Goal: Check status: Check status

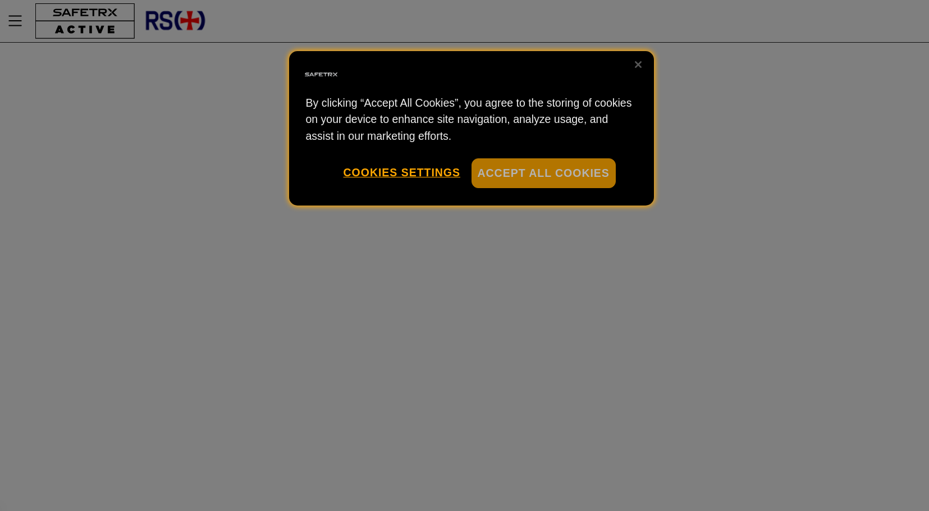
click at [535, 175] on button "Accept All Cookies" at bounding box center [543, 173] width 144 height 30
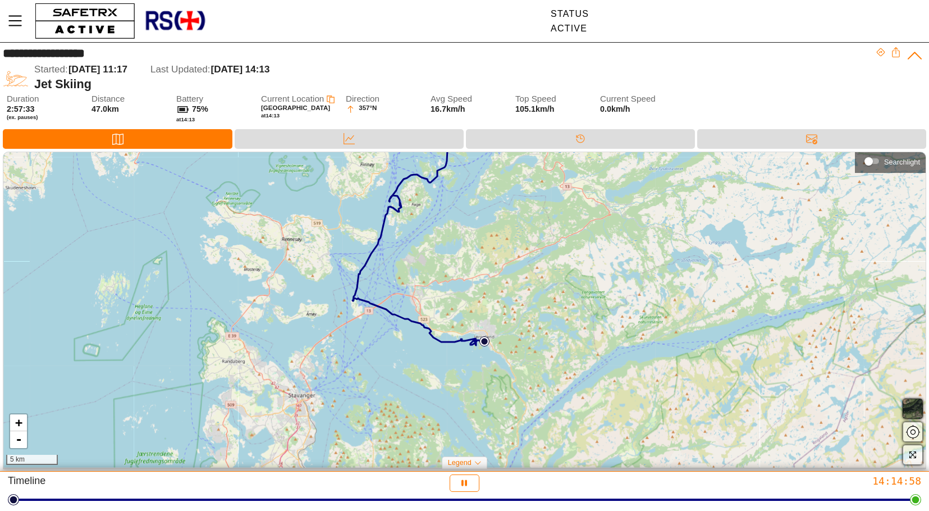
drag, startPoint x: 535, startPoint y: 372, endPoint x: 481, endPoint y: 296, distance: 93.0
click at [480, 293] on div "+ - 5 km" at bounding box center [464, 309] width 922 height 315
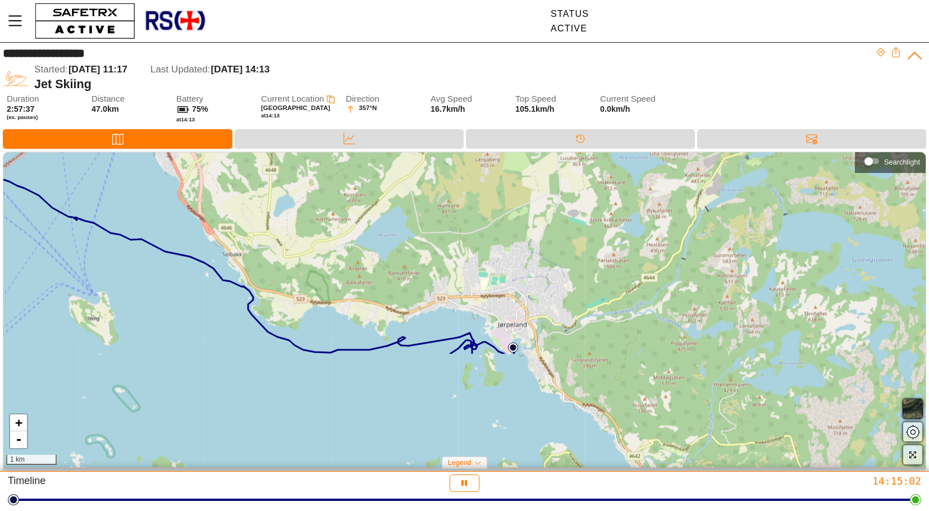
drag, startPoint x: 451, startPoint y: 395, endPoint x: 479, endPoint y: 212, distance: 185.0
click at [479, 212] on div "+ - 1 km" at bounding box center [464, 309] width 922 height 315
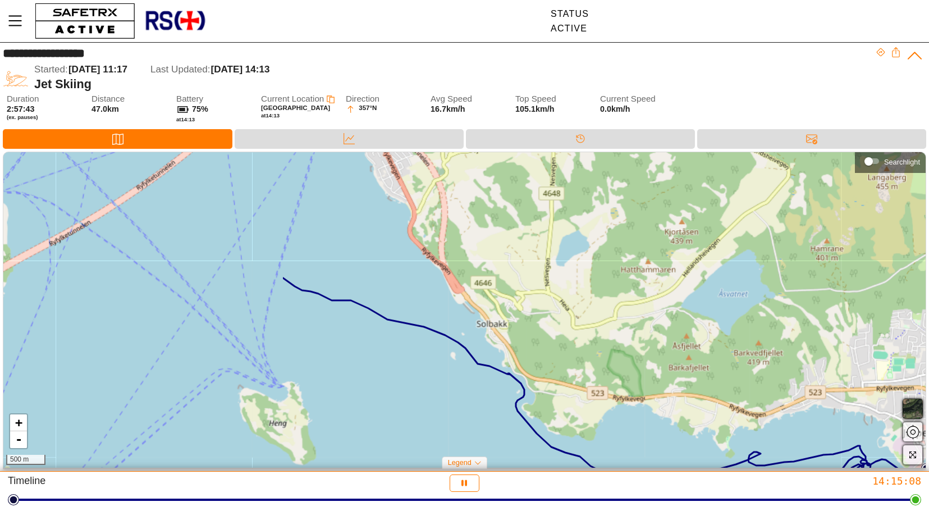
drag, startPoint x: 179, startPoint y: 254, endPoint x: 556, endPoint y: 391, distance: 401.2
click at [556, 391] on div "+ - 500 m" at bounding box center [464, 309] width 922 height 315
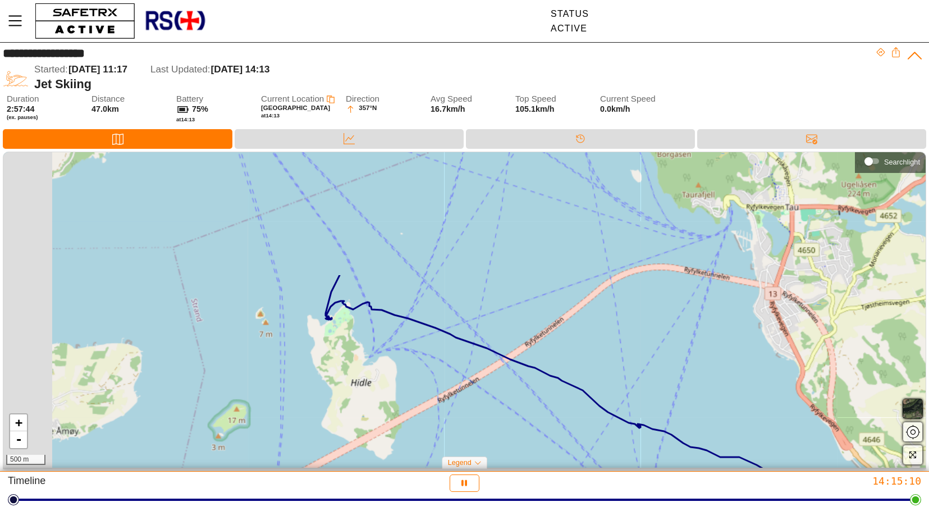
drag, startPoint x: 302, startPoint y: 259, endPoint x: 684, endPoint y: 413, distance: 412.1
click at [684, 413] on div "+ - 500 m" at bounding box center [464, 309] width 922 height 315
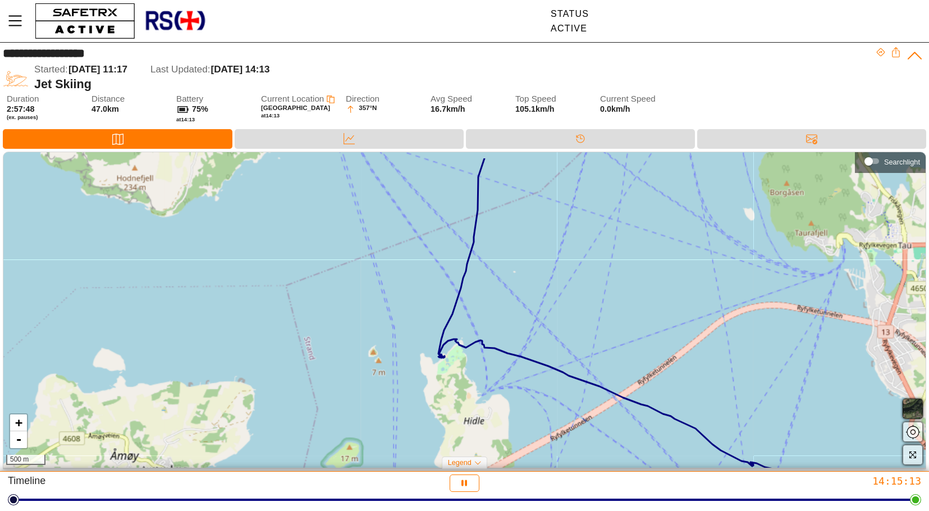
drag, startPoint x: 366, startPoint y: 274, endPoint x: 479, endPoint y: 312, distance: 119.1
click at [479, 312] on div "+ - 500 m" at bounding box center [464, 309] width 922 height 315
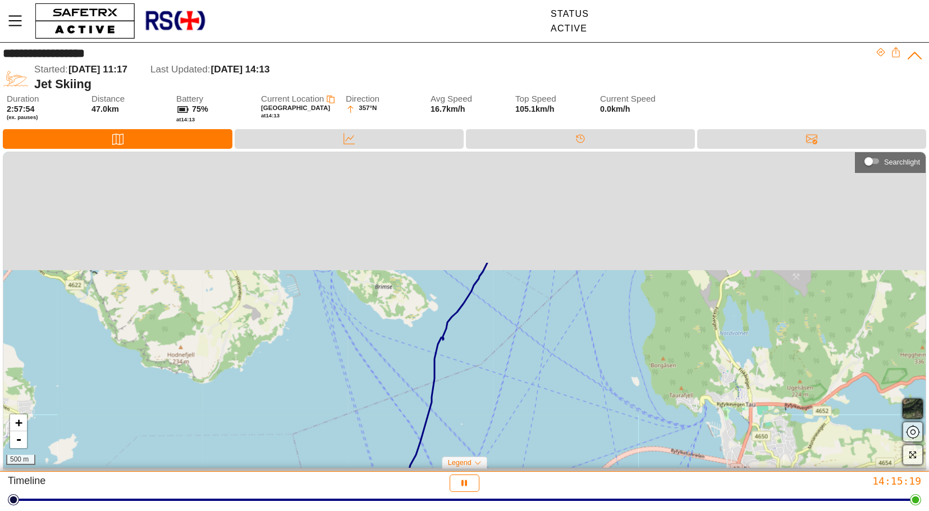
drag, startPoint x: 533, startPoint y: 232, endPoint x: 494, endPoint y: 361, distance: 135.4
click at [490, 374] on div "+ - 500 m" at bounding box center [464, 309] width 922 height 315
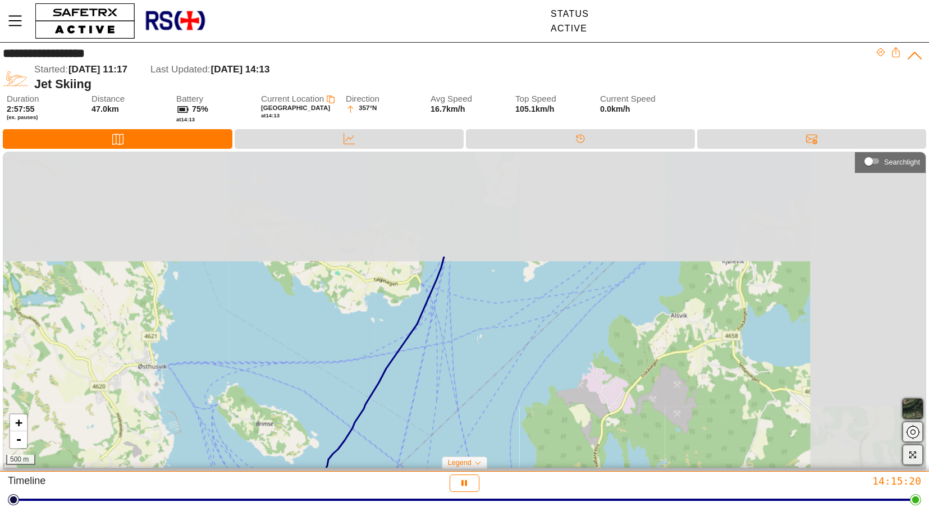
drag, startPoint x: 590, startPoint y: 237, endPoint x: 440, endPoint y: 399, distance: 220.8
click at [440, 400] on div "+ - 500 m" at bounding box center [464, 309] width 922 height 315
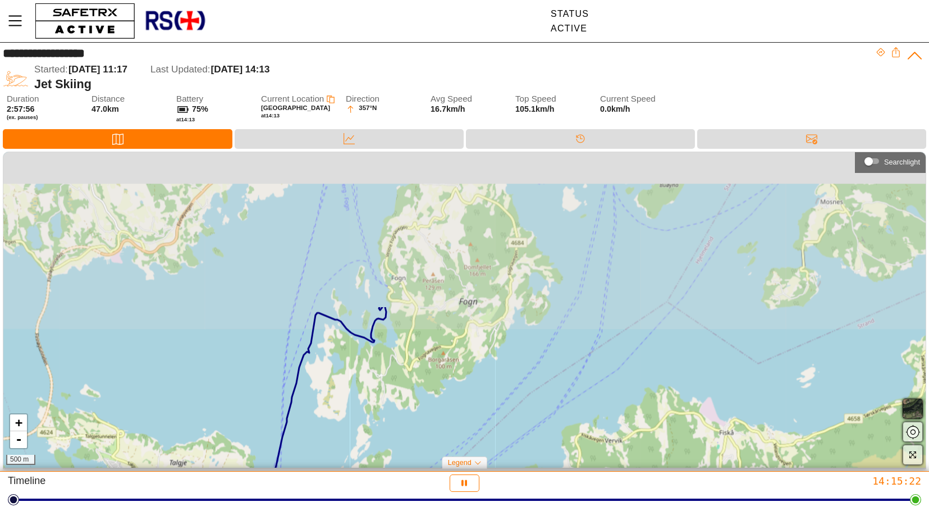
drag, startPoint x: 547, startPoint y: 225, endPoint x: 404, endPoint y: 415, distance: 237.2
click at [404, 415] on div "+ - 500 m" at bounding box center [464, 309] width 922 height 315
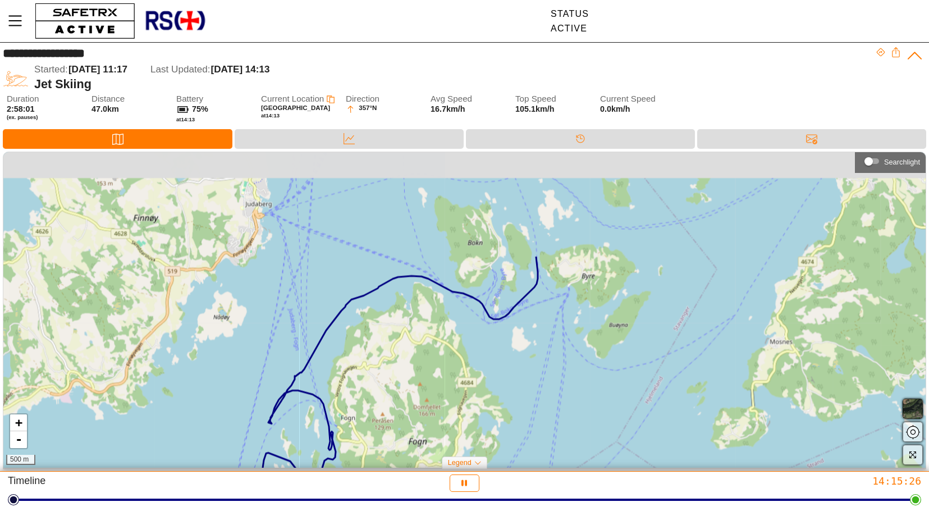
drag, startPoint x: 460, startPoint y: 236, endPoint x: 414, endPoint y: 373, distance: 143.9
click at [414, 373] on div "+ - 500 m" at bounding box center [464, 309] width 922 height 315
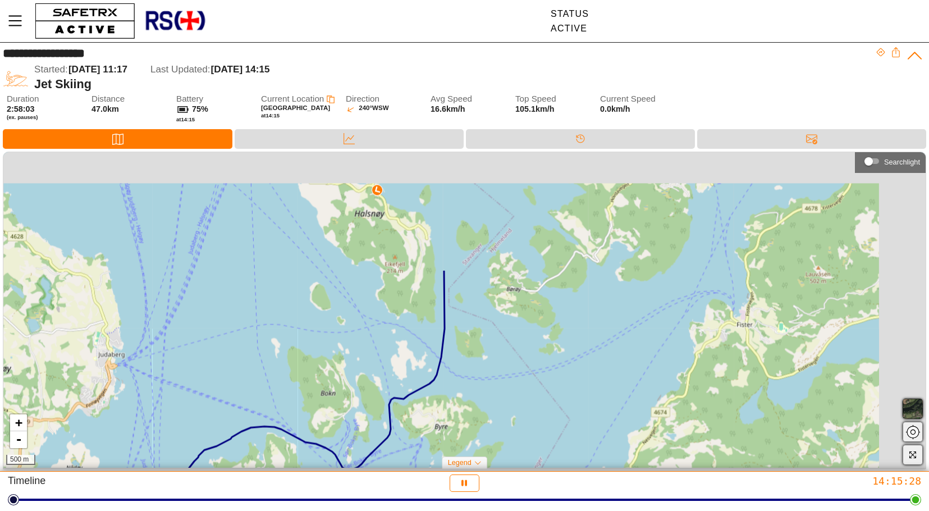
drag, startPoint x: 602, startPoint y: 264, endPoint x: 459, endPoint y: 406, distance: 201.6
click at [459, 407] on div "+ - 500 m" at bounding box center [464, 309] width 922 height 315
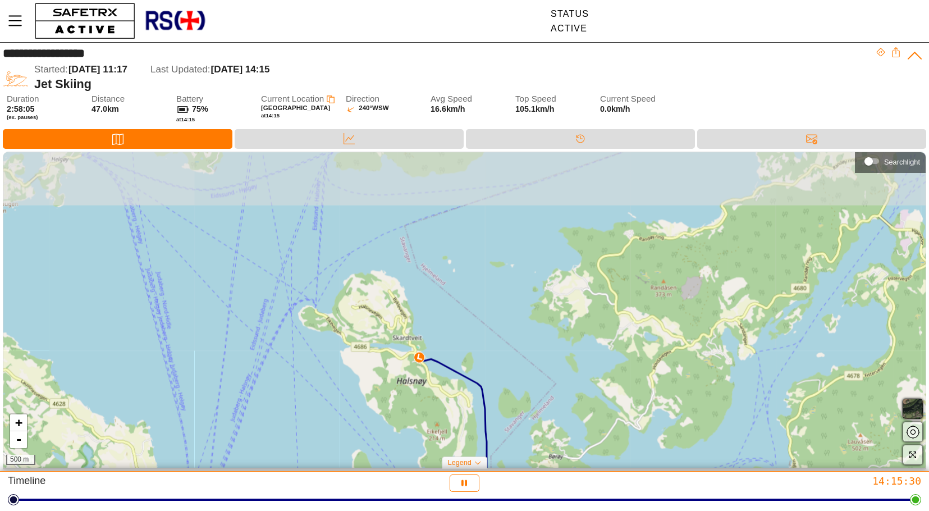
drag, startPoint x: 484, startPoint y: 253, endPoint x: 528, endPoint y: 419, distance: 171.8
click at [528, 419] on div "+ - 500 m" at bounding box center [464, 309] width 922 height 315
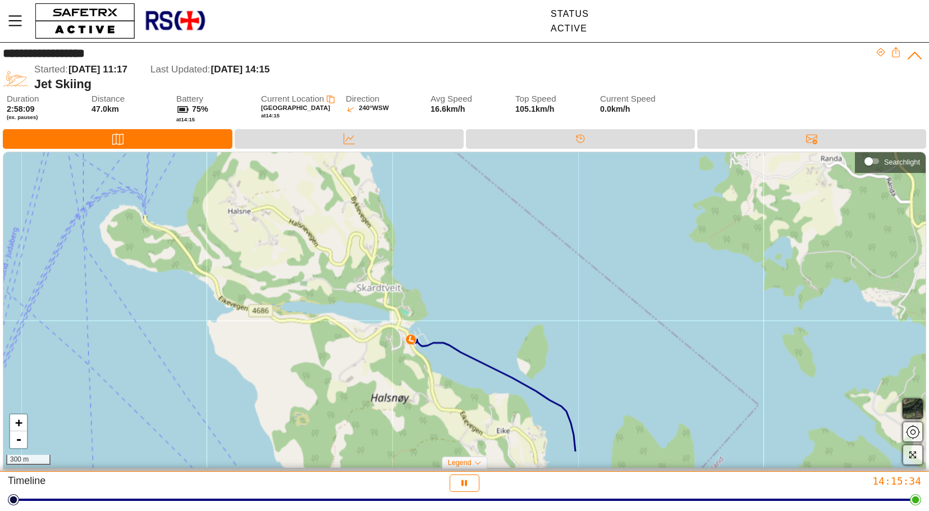
drag, startPoint x: 383, startPoint y: 425, endPoint x: 398, endPoint y: 312, distance: 113.8
click at [398, 313] on div "+ - 300 m" at bounding box center [464, 309] width 922 height 315
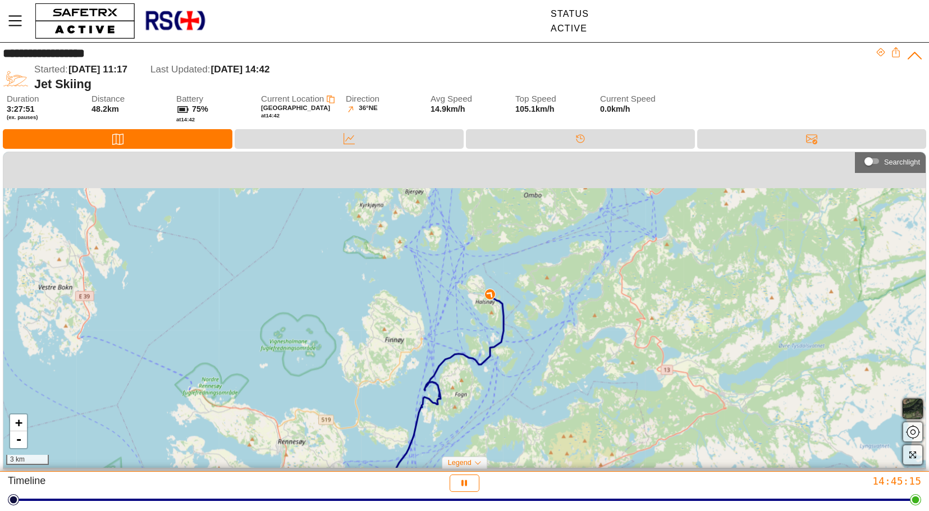
drag, startPoint x: 489, startPoint y: 195, endPoint x: 502, endPoint y: 305, distance: 110.8
click at [502, 305] on icon at bounding box center [465, 440] width 180 height 291
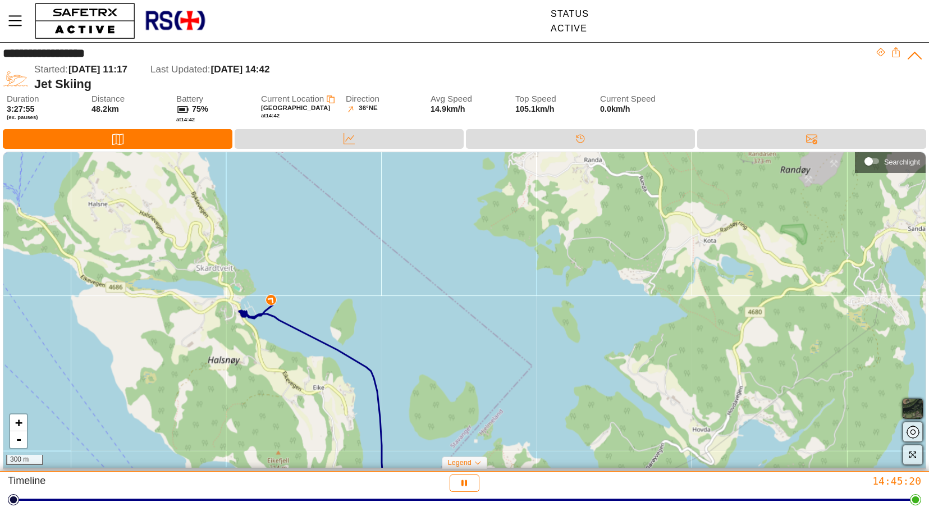
drag, startPoint x: 306, startPoint y: 293, endPoint x: 425, endPoint y: 294, distance: 119.0
click at [425, 294] on div "+ - 300 m" at bounding box center [464, 309] width 922 height 315
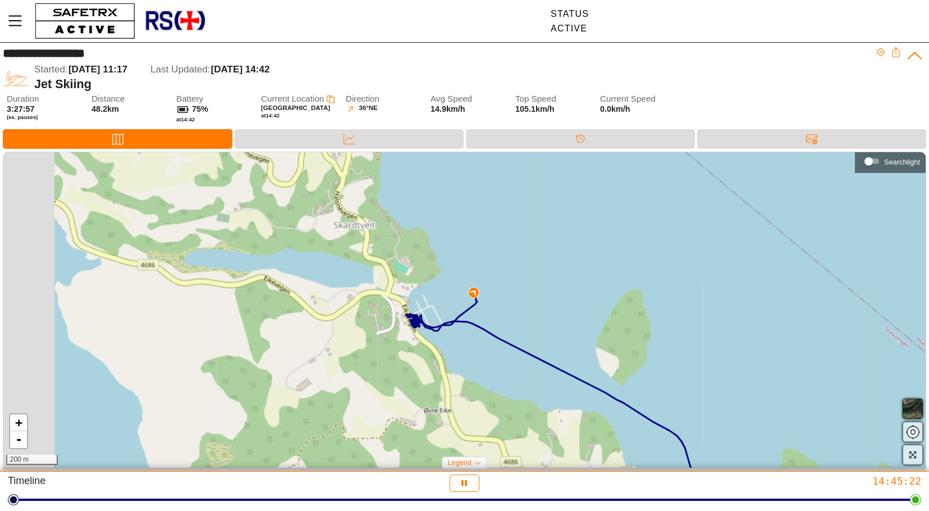
drag, startPoint x: 164, startPoint y: 304, endPoint x: 551, endPoint y: 290, distance: 386.9
click at [551, 290] on div "+ - 200 m" at bounding box center [464, 309] width 922 height 315
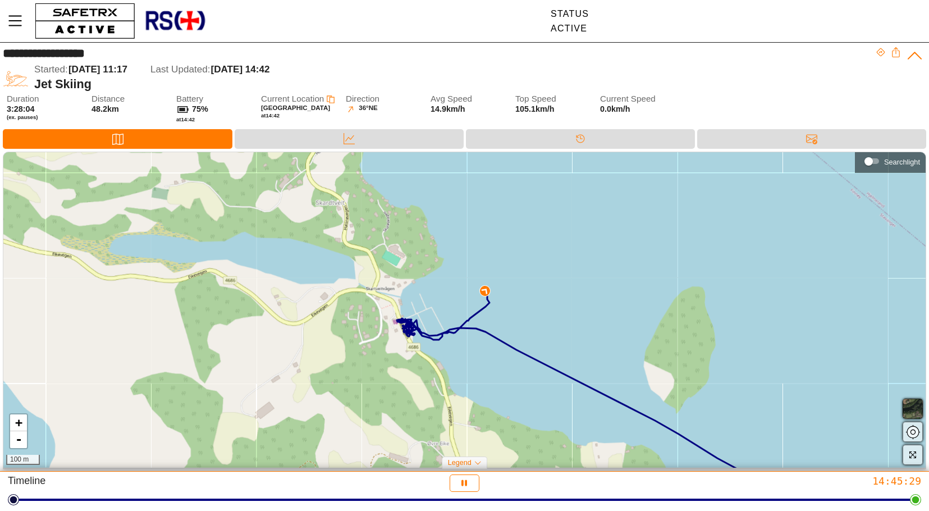
click at [487, 290] on img at bounding box center [484, 290] width 11 height 11
click at [577, 320] on div "Current Location × + - 100 m" at bounding box center [464, 309] width 922 height 315
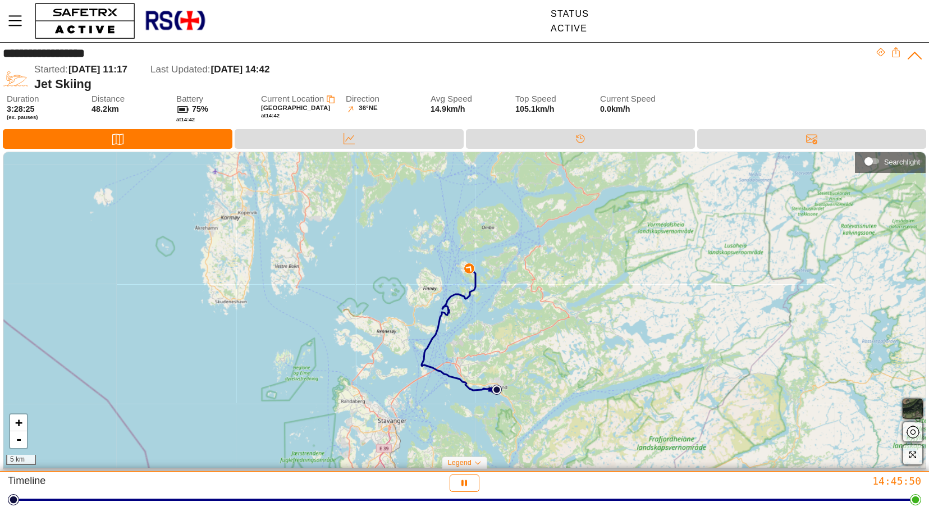
drag, startPoint x: 681, startPoint y: 399, endPoint x: 573, endPoint y: 347, distance: 119.7
click at [573, 347] on div "+ - 5 km" at bounding box center [464, 309] width 922 height 315
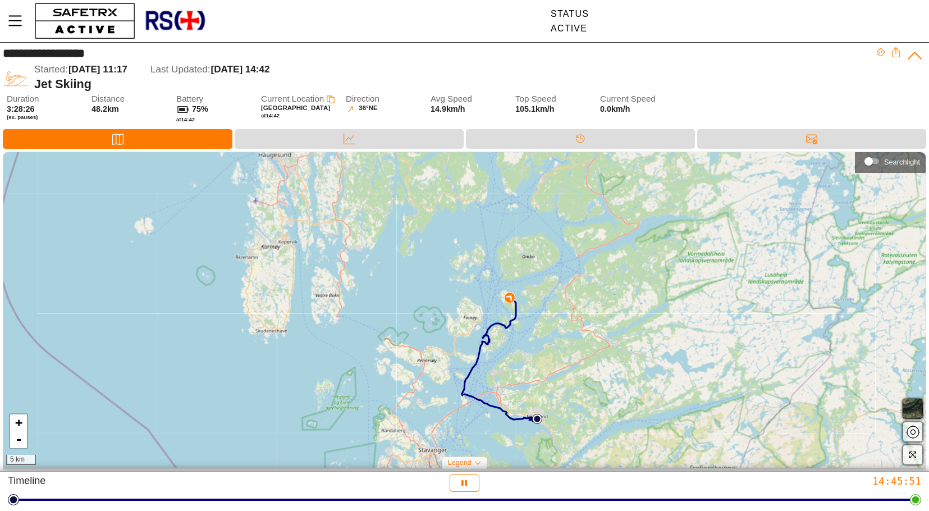
drag, startPoint x: 520, startPoint y: 275, endPoint x: 562, endPoint y: 305, distance: 51.1
click at [562, 305] on div "+ - 5 km" at bounding box center [464, 309] width 922 height 315
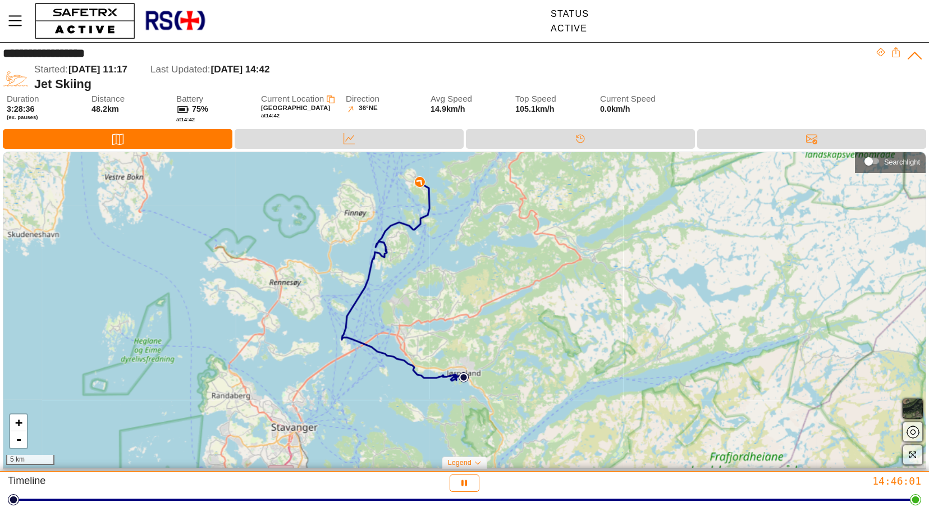
drag, startPoint x: 559, startPoint y: 380, endPoint x: 512, endPoint y: 285, distance: 106.4
click at [511, 281] on div "+ - 5 km" at bounding box center [464, 309] width 922 height 315
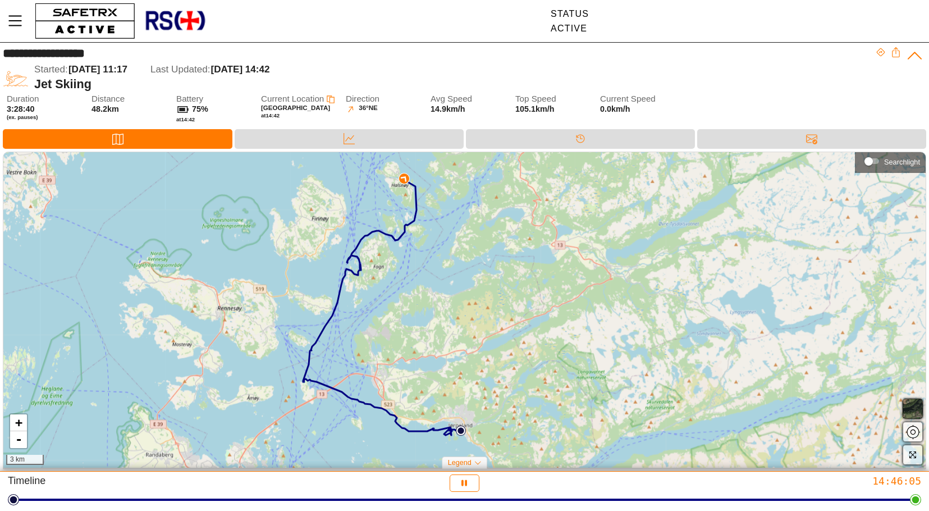
drag, startPoint x: 570, startPoint y: 250, endPoint x: 584, endPoint y: 286, distance: 38.8
click at [585, 286] on div "+ - 3 km" at bounding box center [464, 309] width 922 height 315
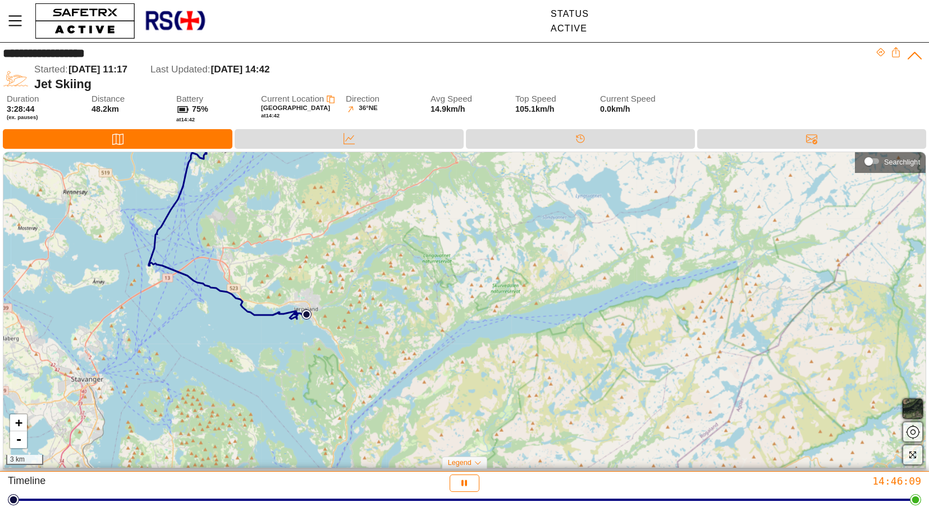
drag, startPoint x: 654, startPoint y: 361, endPoint x: 527, endPoint y: 259, distance: 163.3
click at [527, 259] on div "+ - 3 km" at bounding box center [464, 309] width 922 height 315
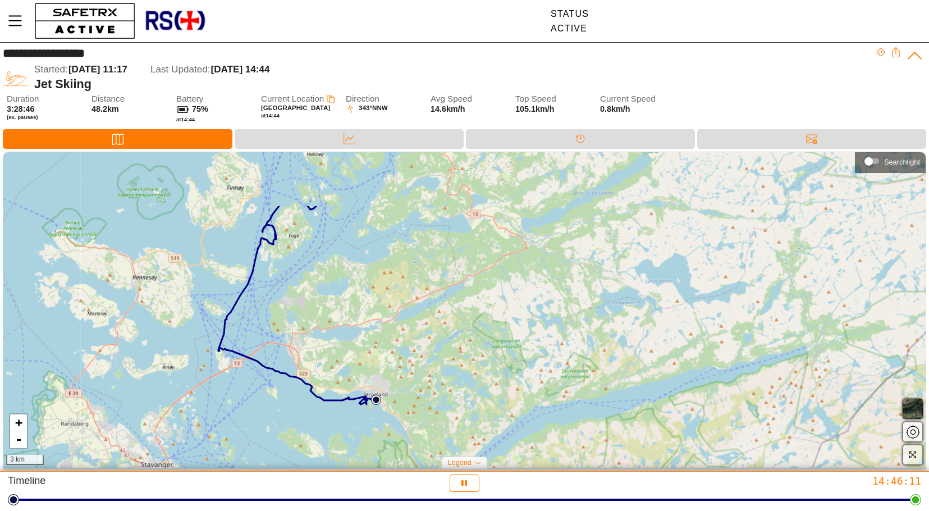
drag, startPoint x: 427, startPoint y: 377, endPoint x: 496, endPoint y: 463, distance: 110.2
click at [496, 463] on div "+ - 3 km" at bounding box center [464, 309] width 922 height 315
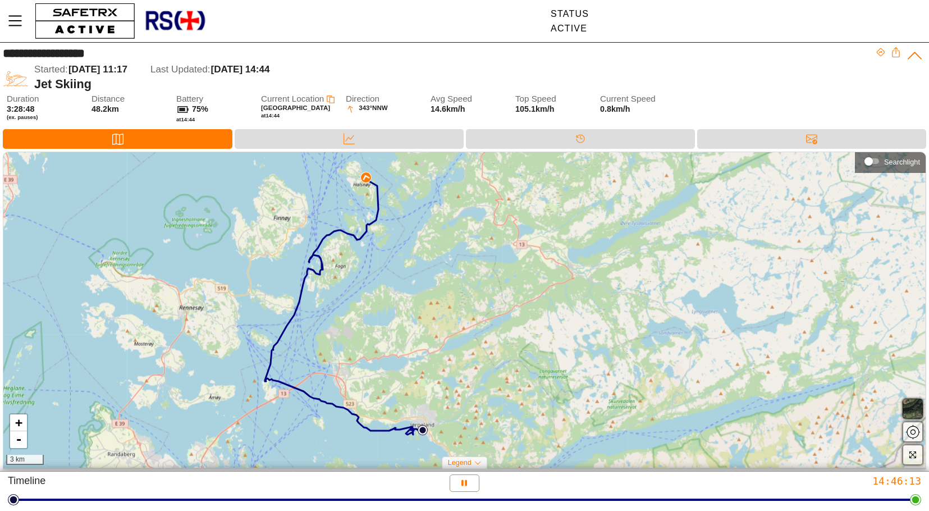
drag, startPoint x: 527, startPoint y: 344, endPoint x: 574, endPoint y: 374, distance: 55.6
click at [574, 374] on div "+ - 3 km" at bounding box center [464, 309] width 922 height 315
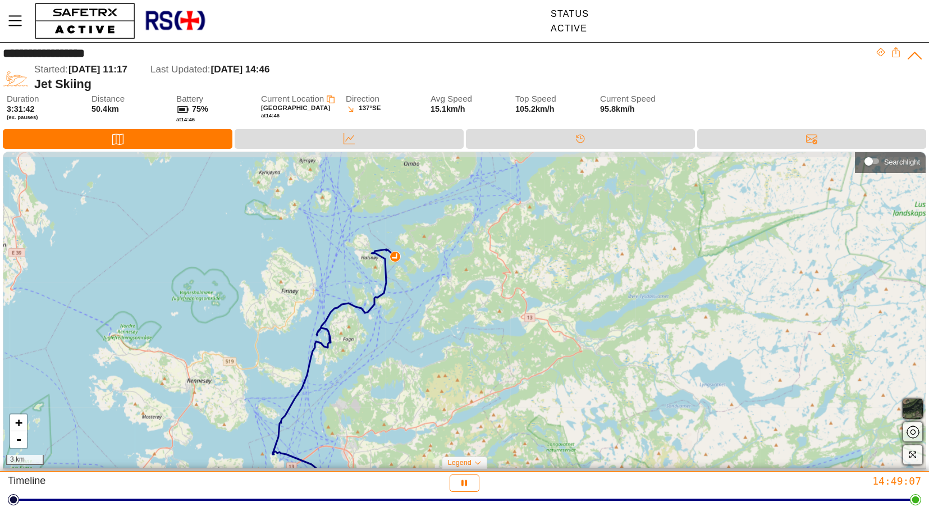
drag, startPoint x: 396, startPoint y: 218, endPoint x: 404, endPoint y: 284, distance: 66.7
click at [404, 284] on div "+ - 3 km" at bounding box center [464, 309] width 922 height 315
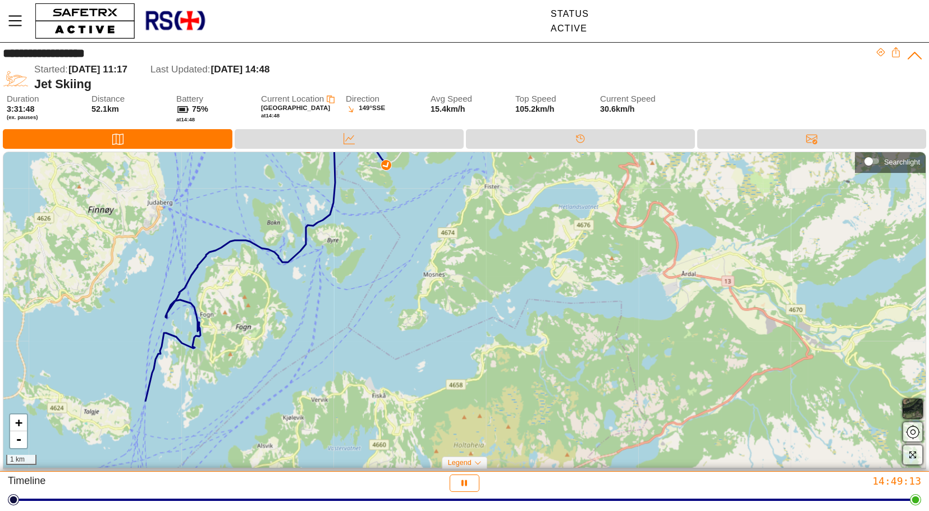
drag, startPoint x: 457, startPoint y: 341, endPoint x: 497, endPoint y: 241, distance: 106.8
click at [497, 241] on div "+ - 1 km" at bounding box center [464, 309] width 922 height 315
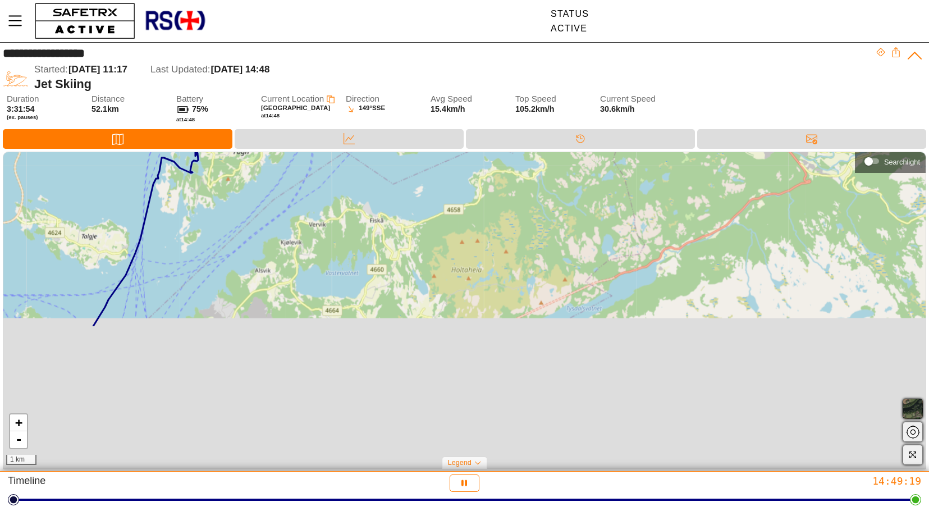
drag, startPoint x: 498, startPoint y: 383, endPoint x: 495, endPoint y: 173, distance: 209.9
click at [495, 173] on div "+ - 1 km" at bounding box center [464, 309] width 922 height 315
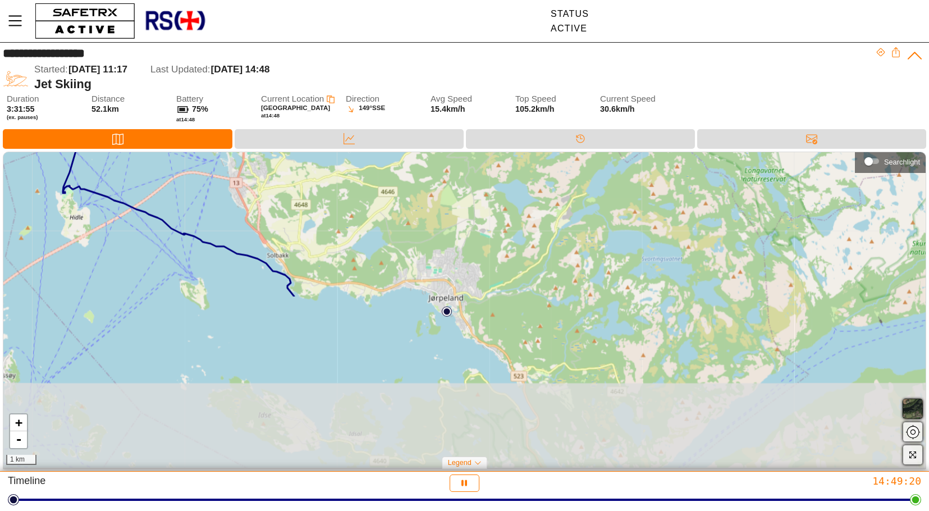
drag, startPoint x: 455, startPoint y: 355, endPoint x: 463, endPoint y: 158, distance: 196.6
click at [461, 145] on div "**********" at bounding box center [464, 257] width 929 height 429
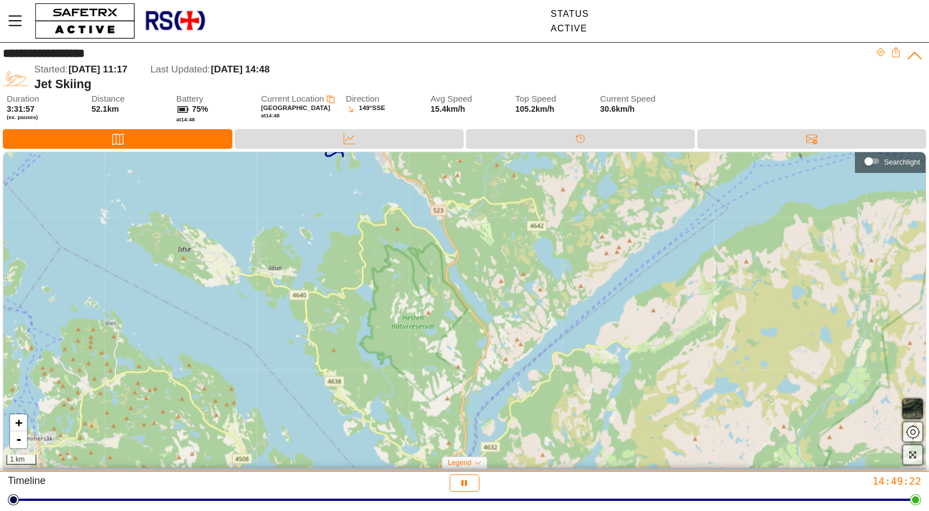
drag, startPoint x: 495, startPoint y: 347, endPoint x: 421, endPoint y: 194, distance: 170.4
click at [421, 194] on div "+ - 1 km" at bounding box center [464, 309] width 922 height 315
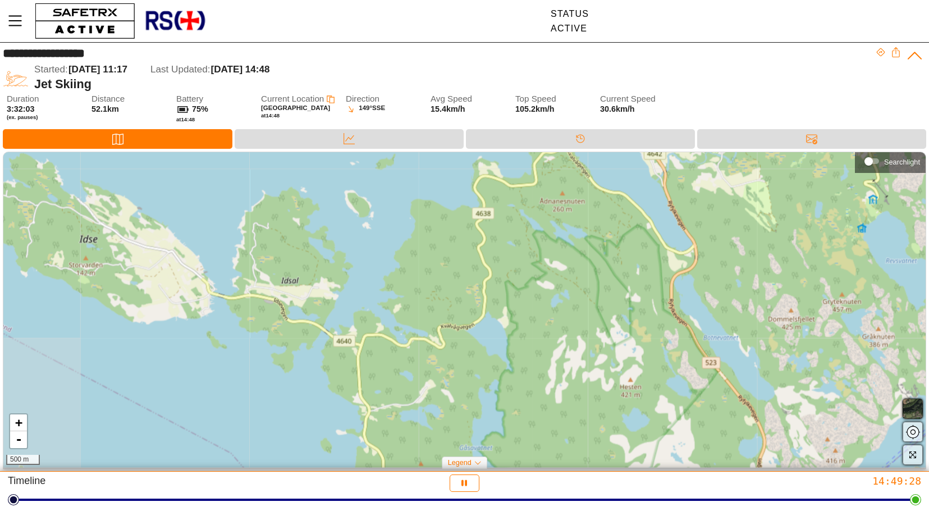
drag, startPoint x: 234, startPoint y: 276, endPoint x: 565, endPoint y: 225, distance: 335.0
click at [565, 225] on div "+ - 500 m" at bounding box center [464, 309] width 922 height 315
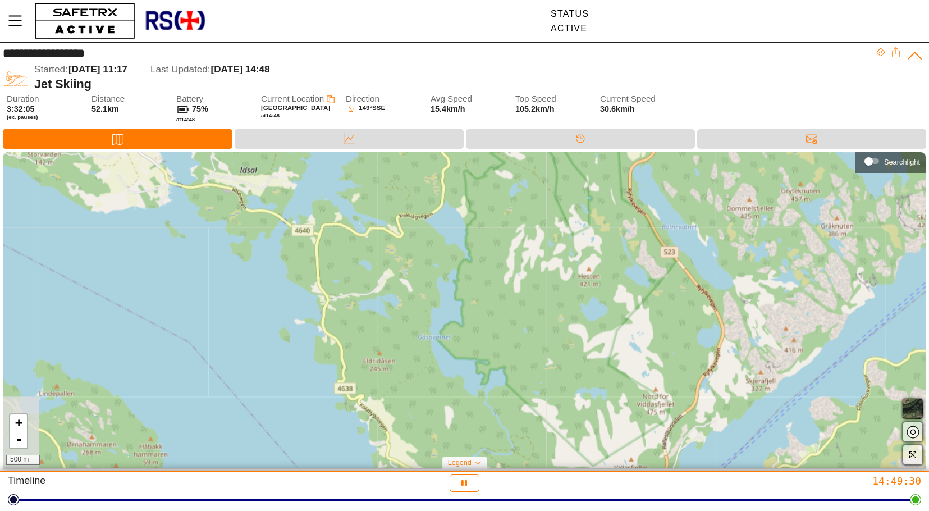
drag, startPoint x: 539, startPoint y: 359, endPoint x: 497, endPoint y: 249, distance: 117.8
click at [495, 244] on div "+ - 500 m" at bounding box center [464, 309] width 922 height 315
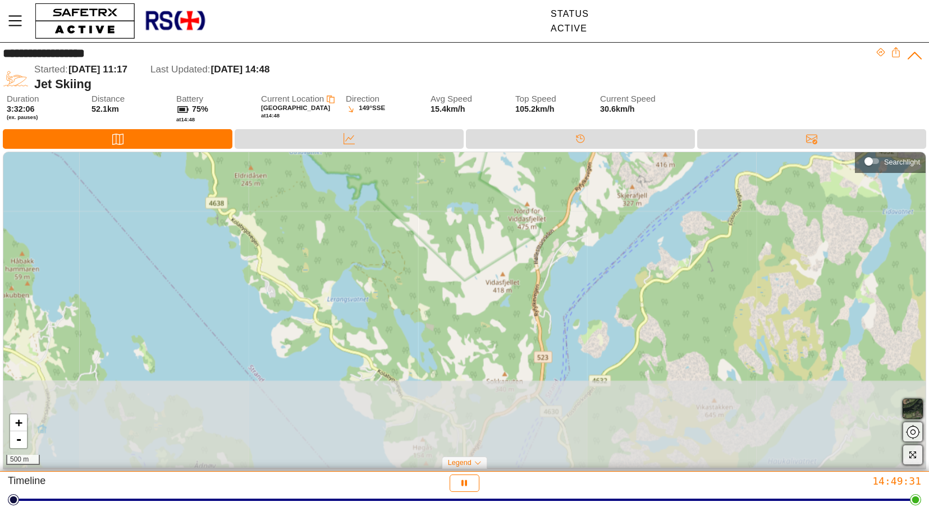
drag, startPoint x: 630, startPoint y: 420, endPoint x: 515, endPoint y: 254, distance: 201.6
click at [515, 254] on div "+ - 500 m" at bounding box center [464, 309] width 922 height 315
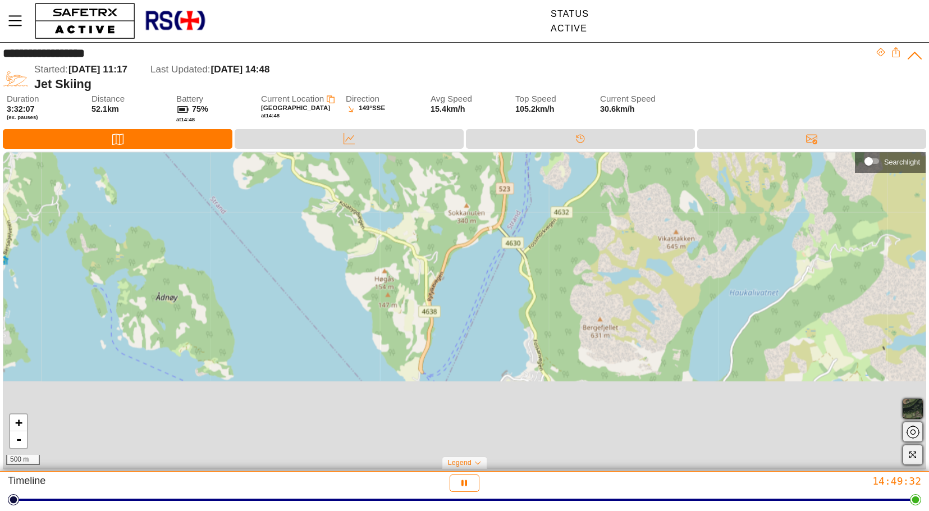
drag, startPoint x: 497, startPoint y: 382, endPoint x: 466, endPoint y: 231, distance: 154.1
click at [466, 231] on div "+ - 500 m" at bounding box center [464, 309] width 922 height 315
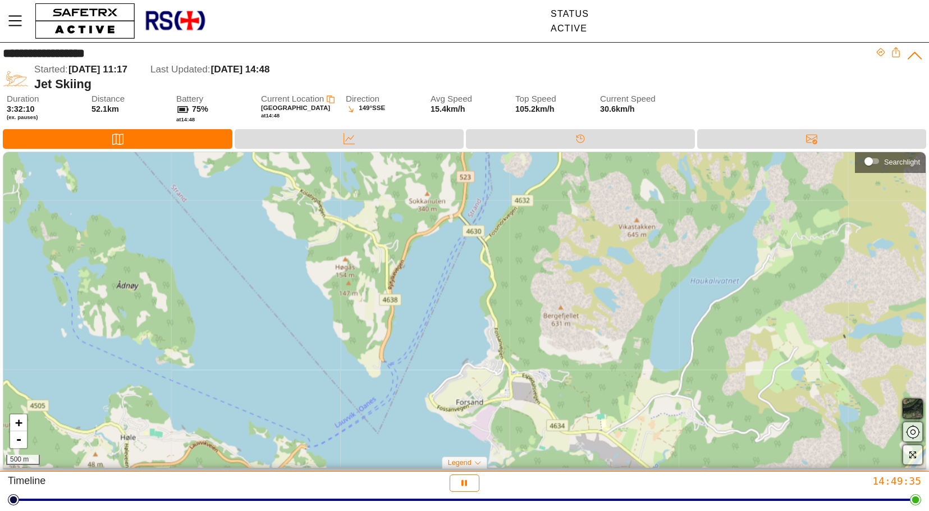
drag, startPoint x: 476, startPoint y: 357, endPoint x: 438, endPoint y: 347, distance: 38.8
click at [438, 347] on div "+ - 500 m" at bounding box center [464, 309] width 922 height 315
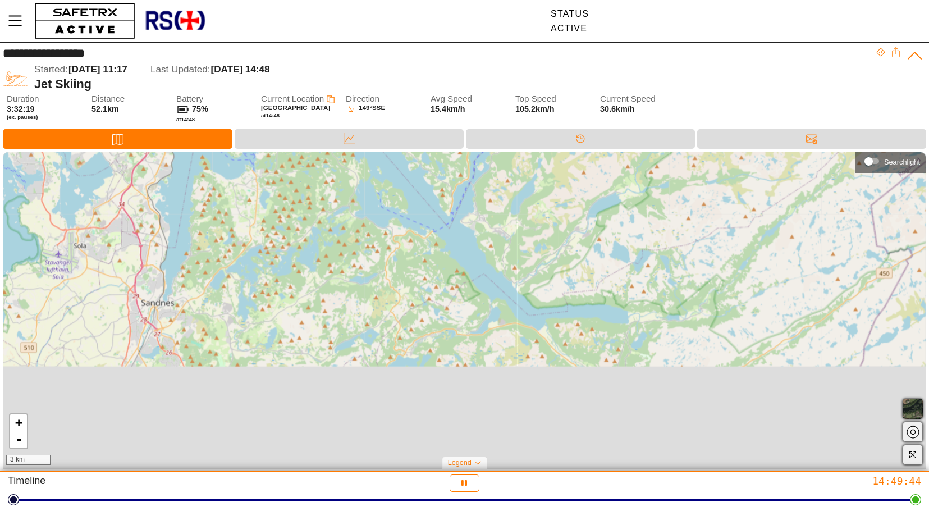
drag, startPoint x: 612, startPoint y: 403, endPoint x: 612, endPoint y: 276, distance: 127.4
click at [612, 276] on div "+ - 3 km" at bounding box center [464, 309] width 922 height 315
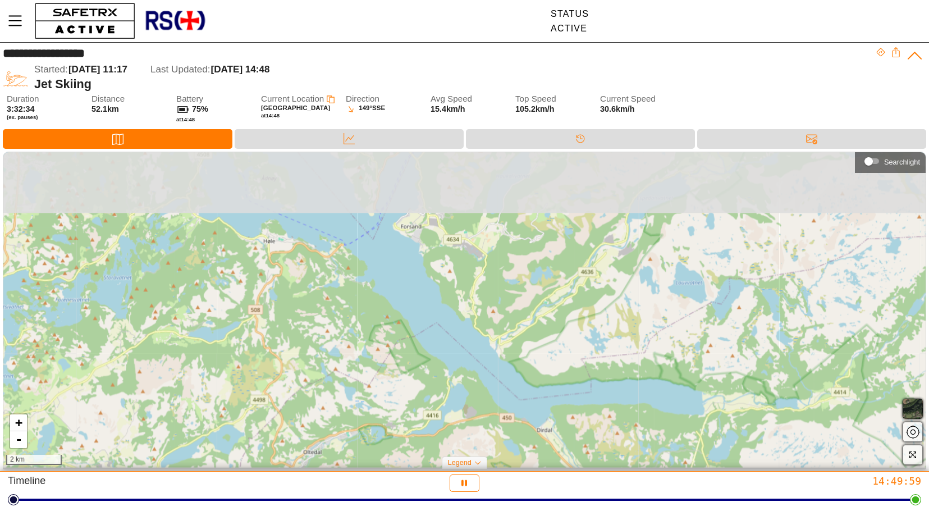
drag, startPoint x: 608, startPoint y: 237, endPoint x: 623, endPoint y: 312, distance: 76.7
click at [623, 312] on div "+ - 2 km" at bounding box center [464, 309] width 922 height 315
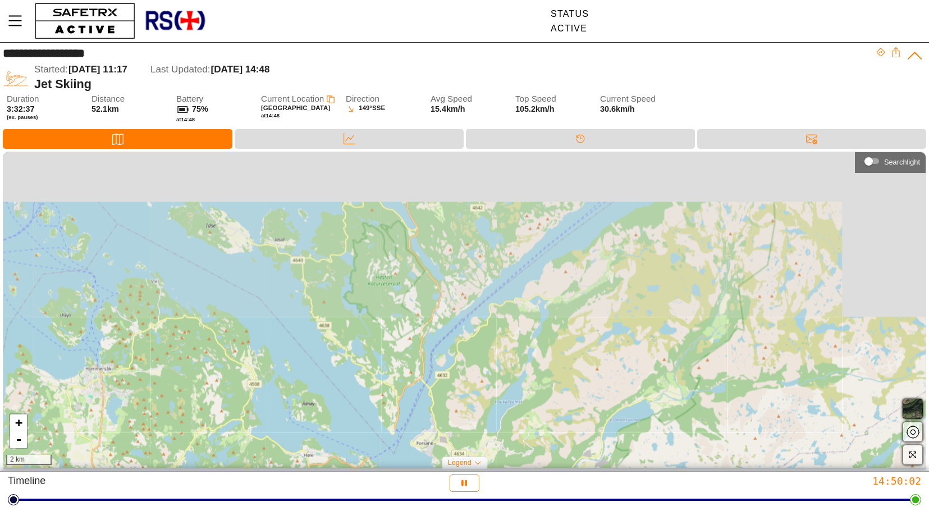
drag, startPoint x: 639, startPoint y: 204, endPoint x: 615, endPoint y: 403, distance: 200.7
click at [615, 403] on div "+ - 2 km" at bounding box center [464, 309] width 922 height 315
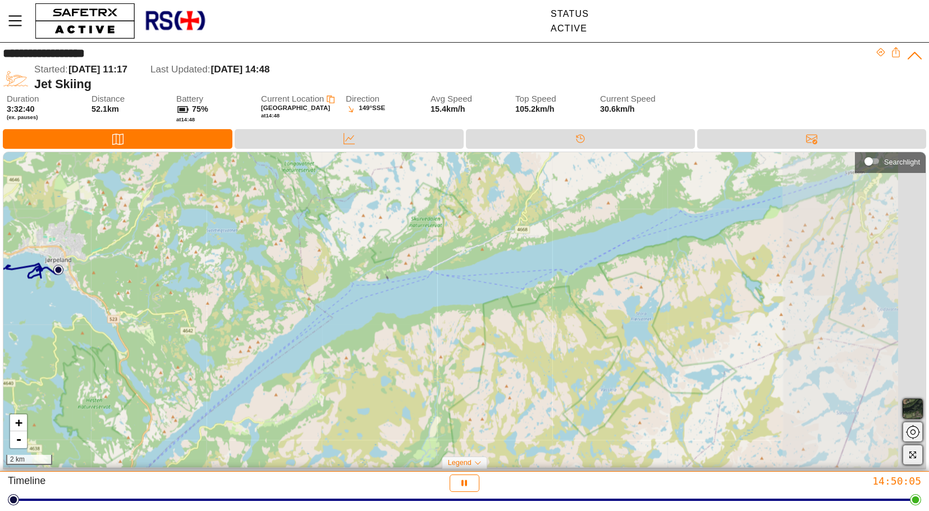
drag, startPoint x: 678, startPoint y: 239, endPoint x: 369, endPoint y: 362, distance: 332.2
click at [369, 362] on div "+ - 2 km" at bounding box center [464, 309] width 922 height 315
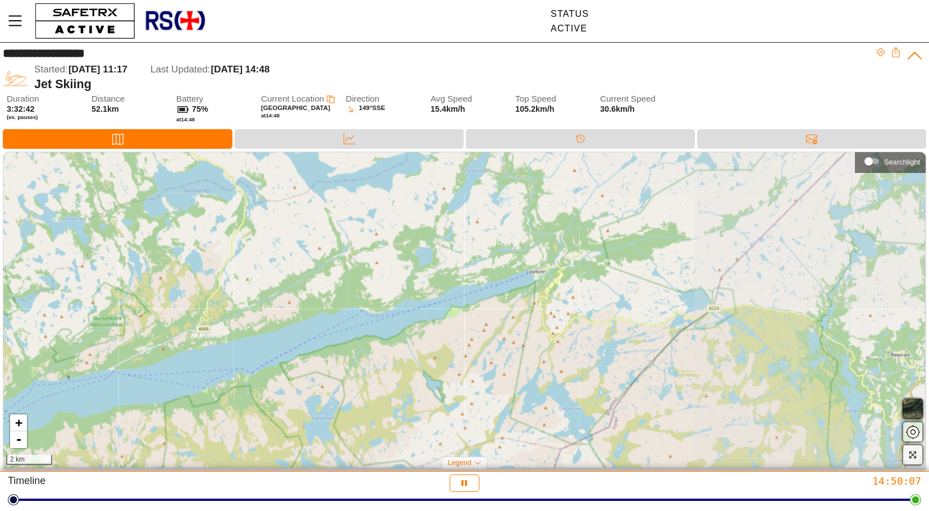
drag, startPoint x: 778, startPoint y: 240, endPoint x: 502, endPoint y: 331, distance: 290.5
click at [502, 331] on div "+ - 2 km" at bounding box center [464, 309] width 922 height 315
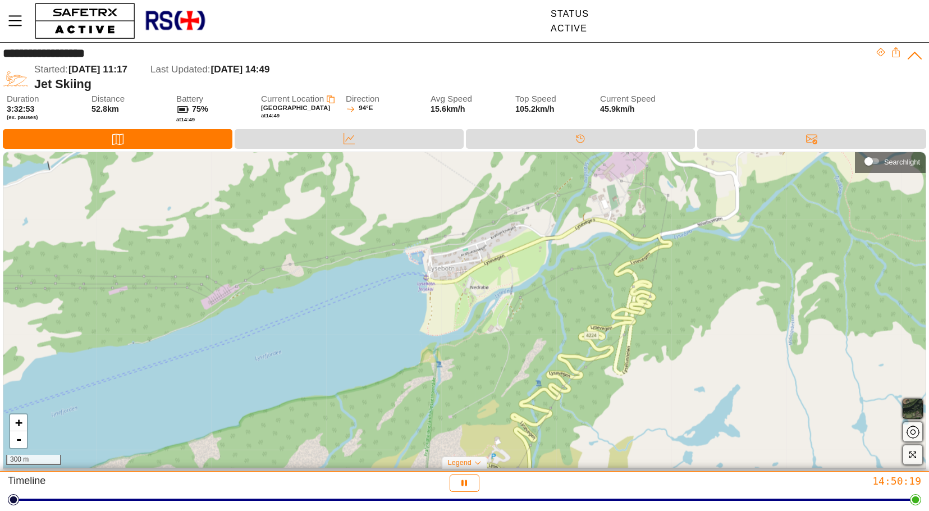
drag, startPoint x: 544, startPoint y: 207, endPoint x: 641, endPoint y: 365, distance: 184.9
click at [641, 365] on div "+ - 300 m" at bounding box center [464, 309] width 922 height 315
